Goal: Information Seeking & Learning: Get advice/opinions

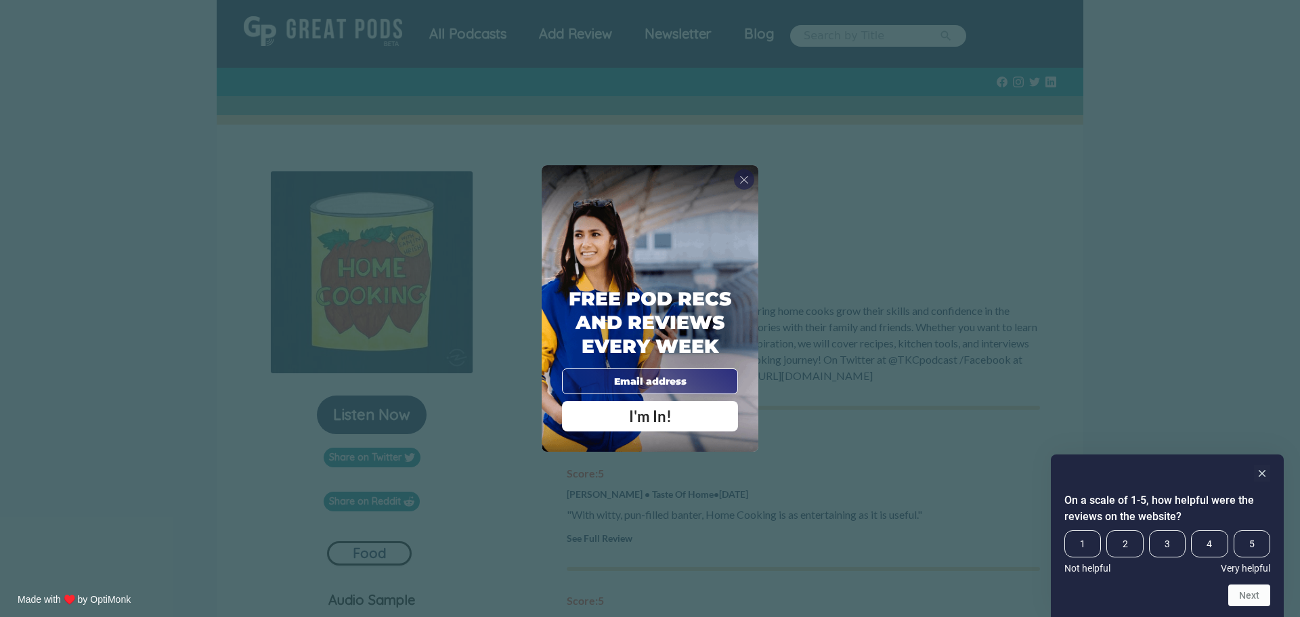
drag, startPoint x: 1102, startPoint y: 211, endPoint x: 1083, endPoint y: 211, distance: 19.0
click at [1101, 211] on div "X Free Pod Recs and Reviews every week I'm In! X Thanks Poddy People! See you T…" at bounding box center [650, 308] width 1300 height 617
click at [737, 175] on div "X" at bounding box center [744, 179] width 20 height 20
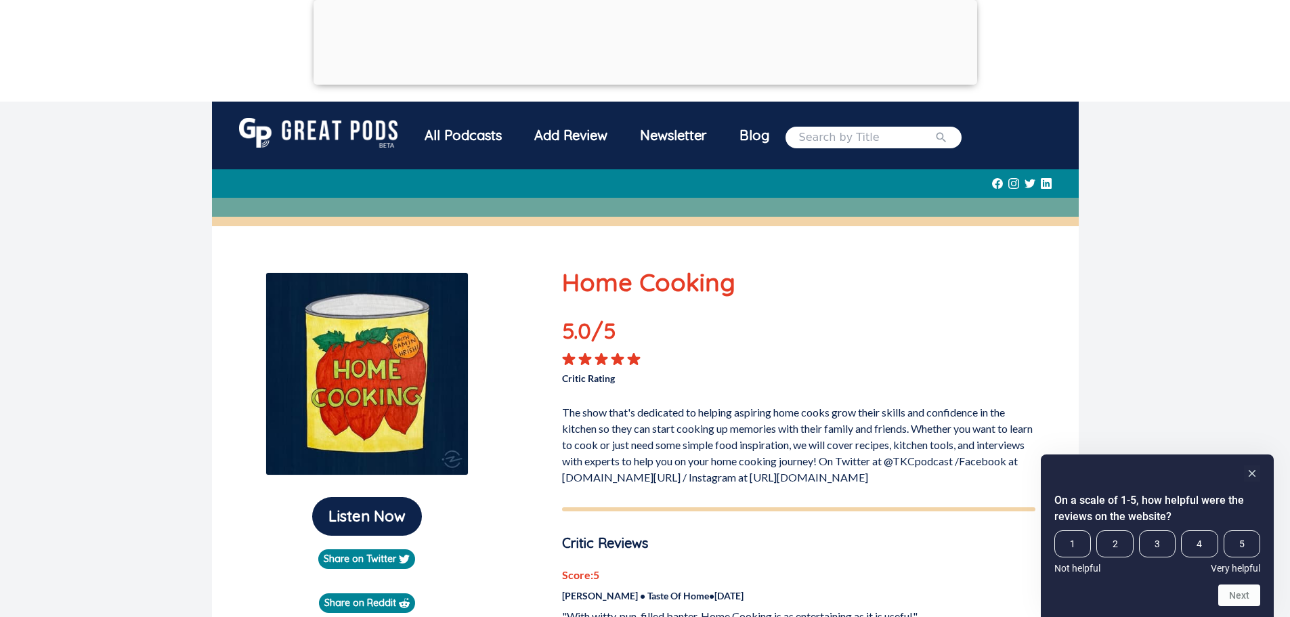
click at [454, 139] on div "All Podcasts" at bounding box center [463, 135] width 110 height 35
click at [478, 134] on div "All Podcasts" at bounding box center [463, 135] width 110 height 35
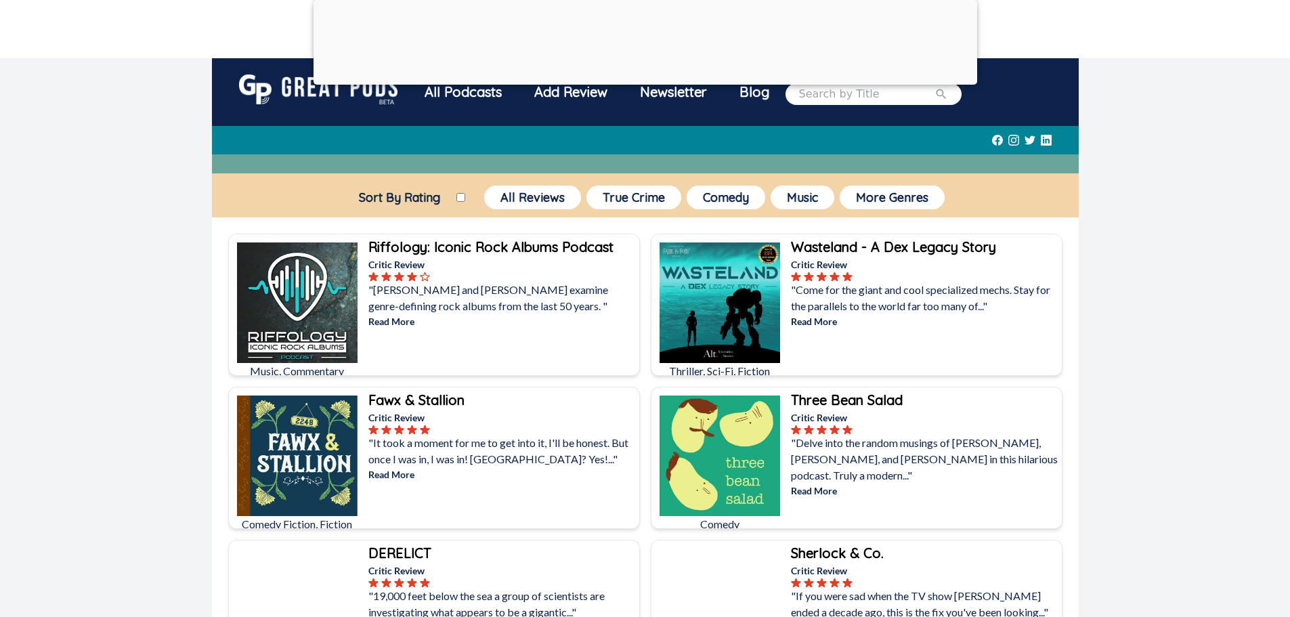
scroll to position [68, 0]
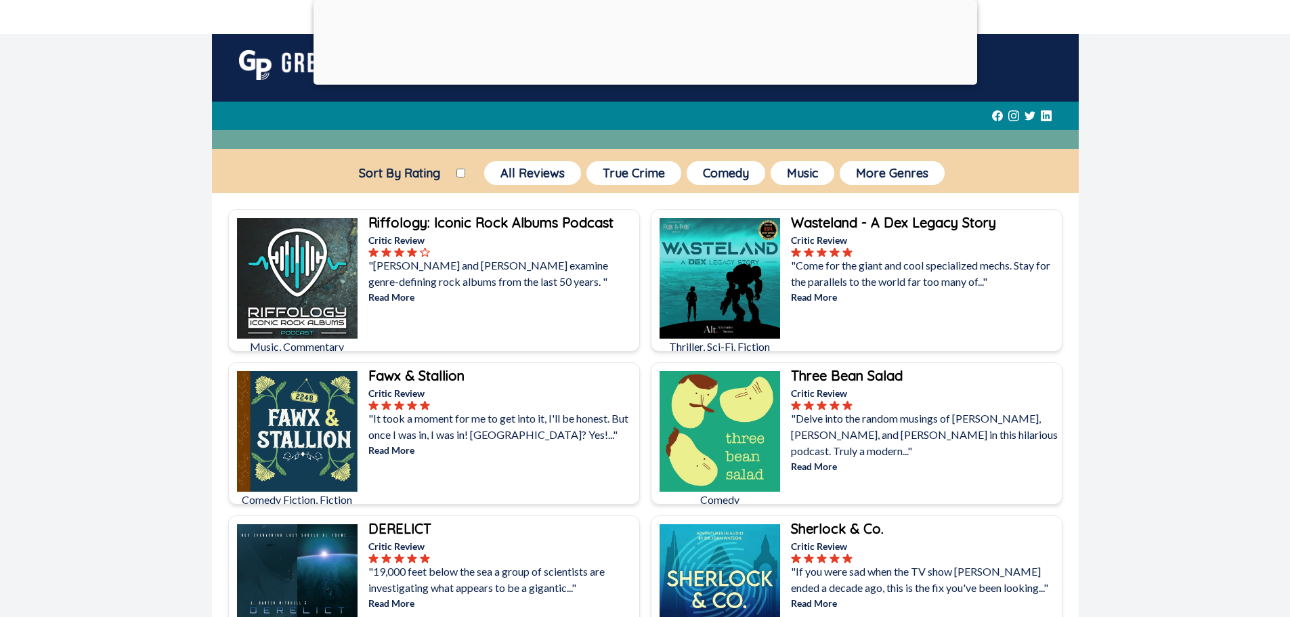
click at [460, 172] on input "Sort By Rating" at bounding box center [460, 173] width 9 height 9
checkbox input "true"
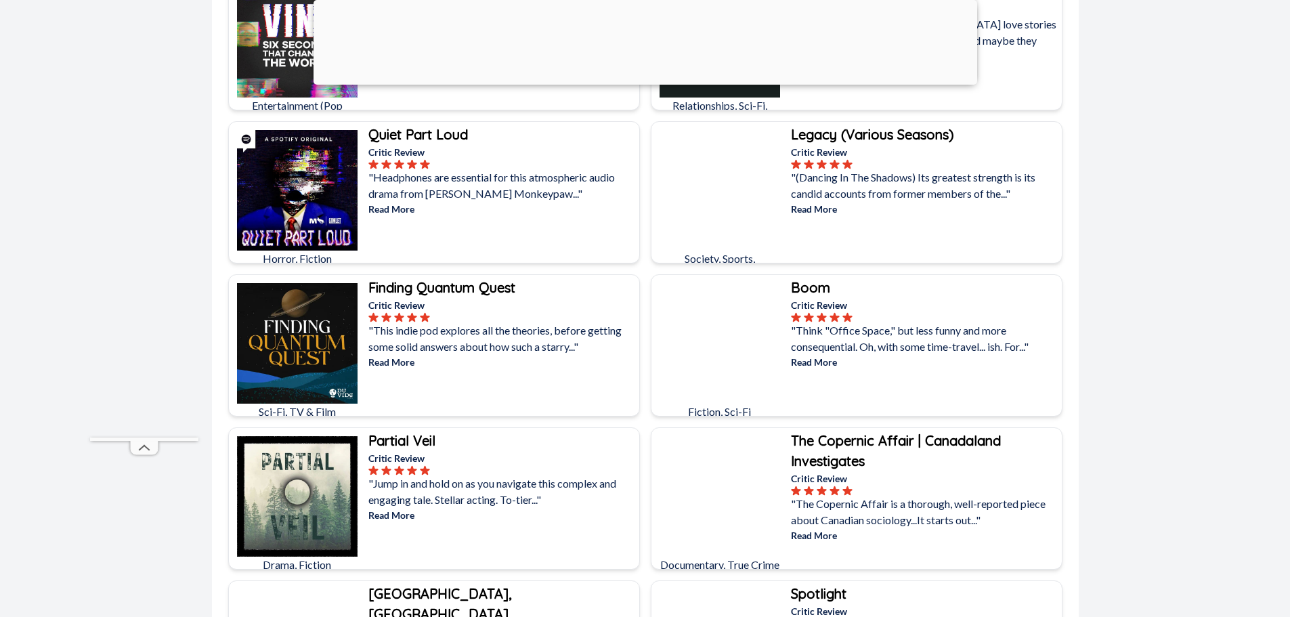
scroll to position [3589, 0]
